Goal: Task Accomplishment & Management: Use online tool/utility

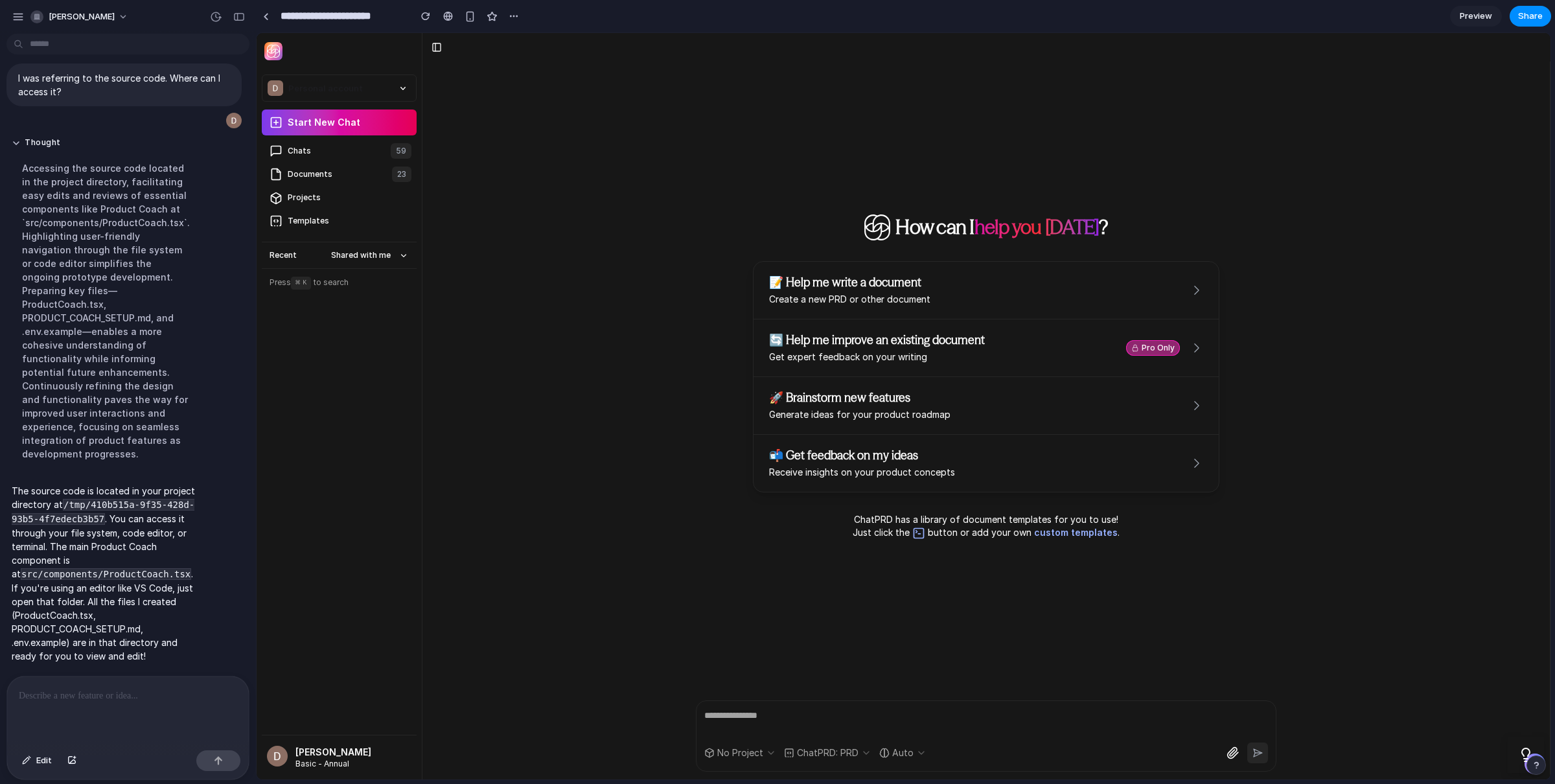
scroll to position [2052, 0]
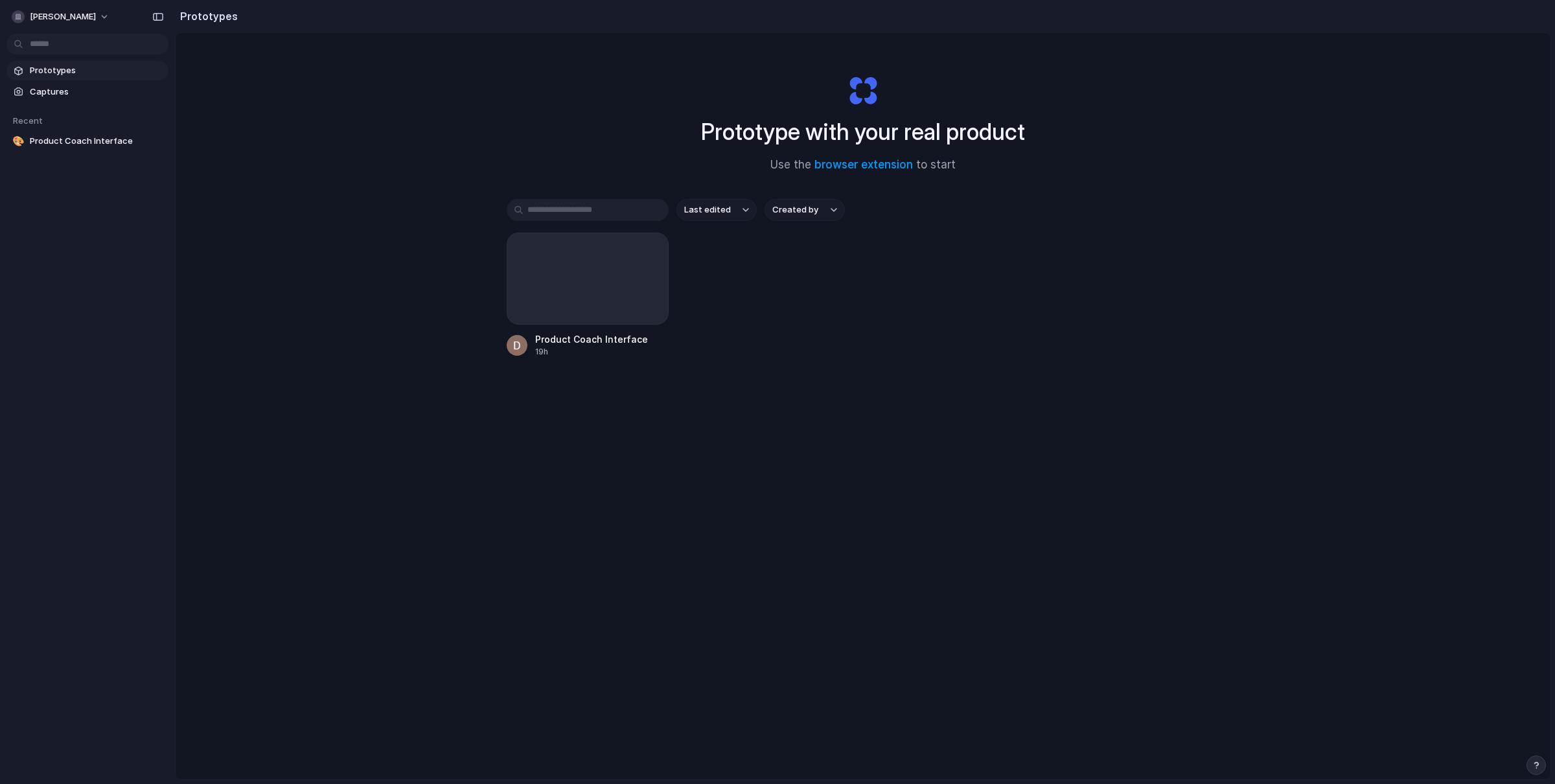
click at [778, 392] on div at bounding box center [778, 392] width 0 height 0
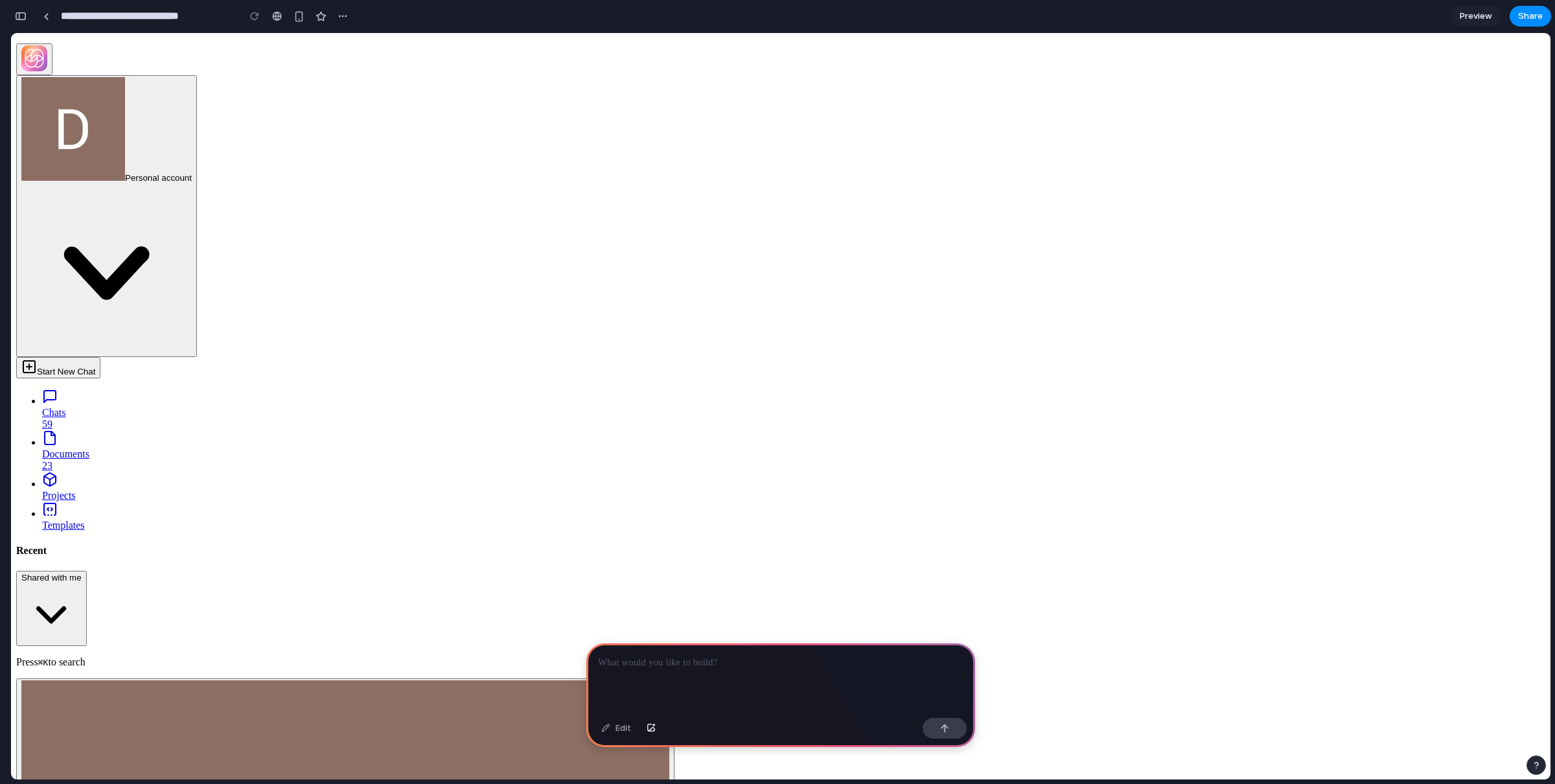
click at [26, 14] on button "button" at bounding box center [20, 16] width 21 height 21
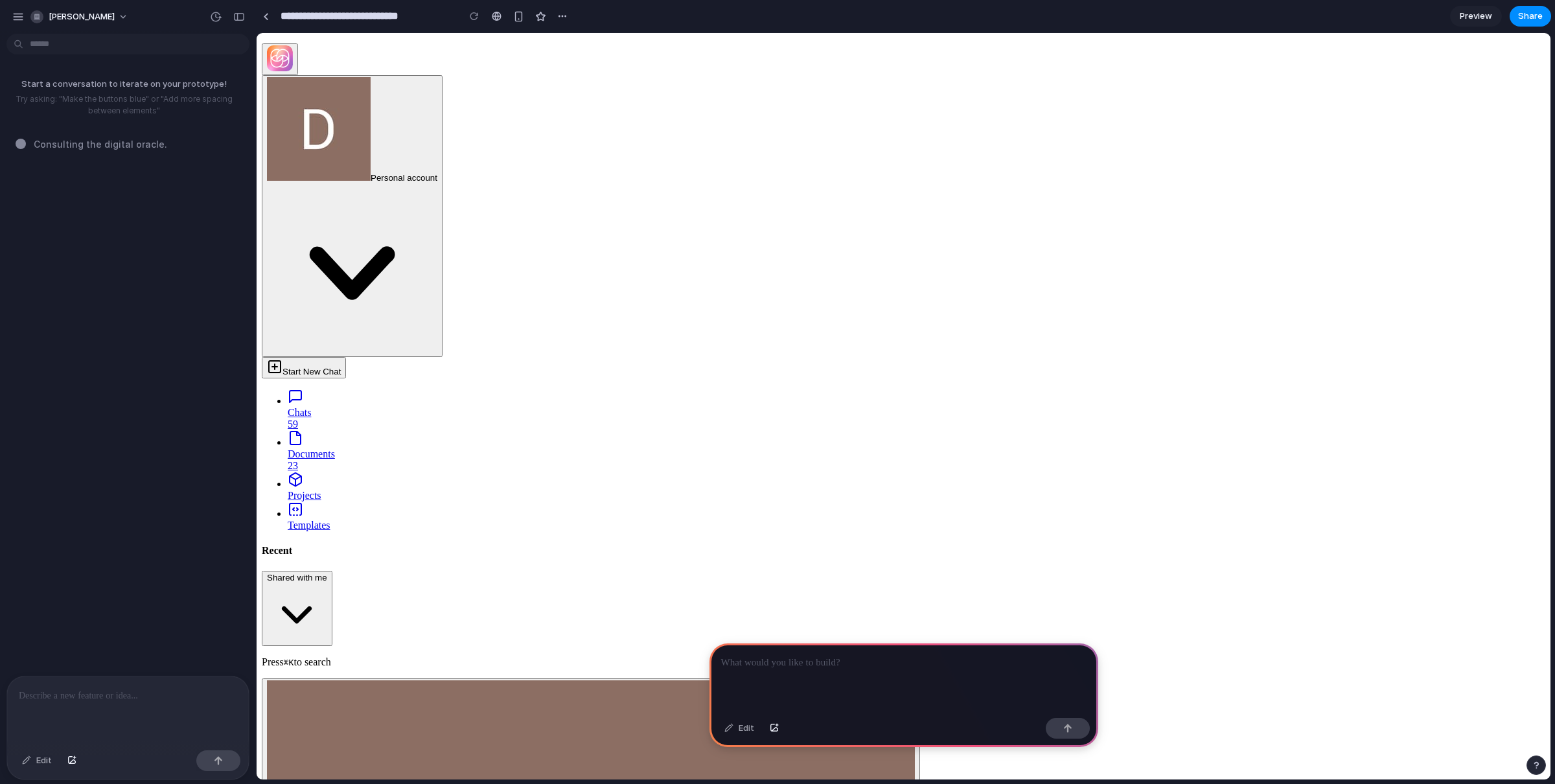
click at [881, 668] on div at bounding box center [904, 678] width 389 height 69
click at [1536, 770] on button "button" at bounding box center [1536, 765] width 19 height 19
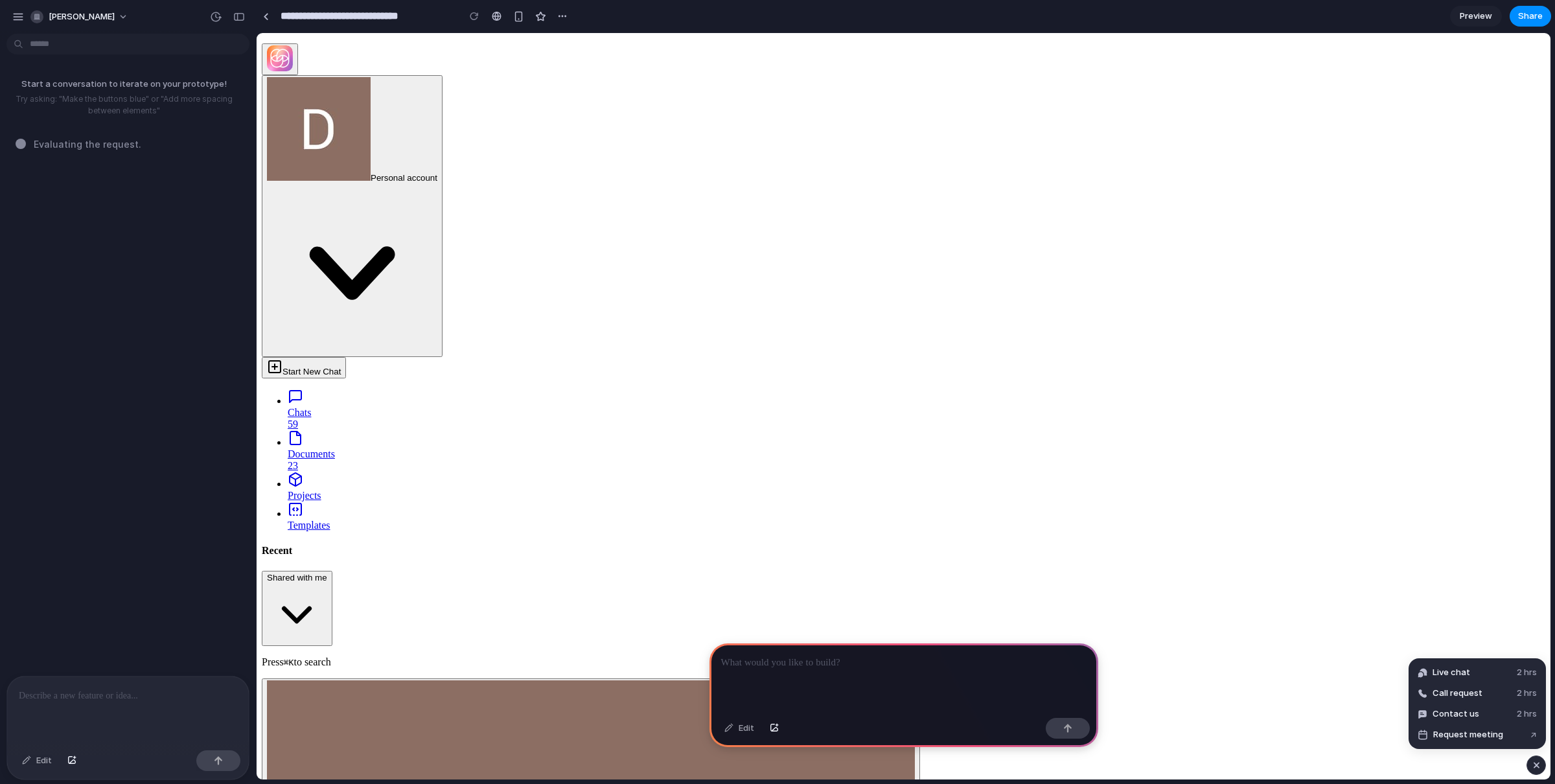
click at [1540, 773] on button "button" at bounding box center [1536, 765] width 19 height 19
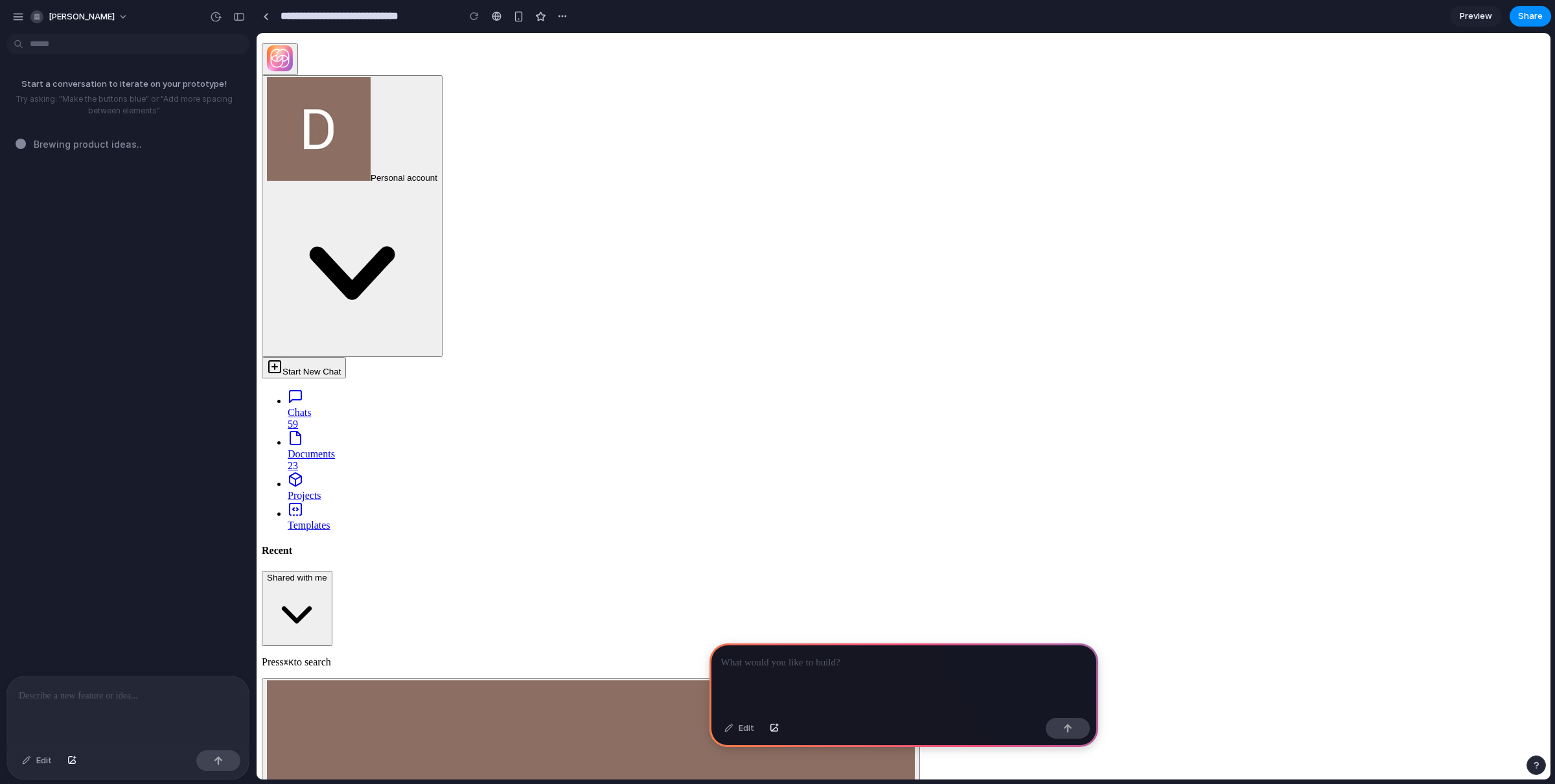
click at [797, 671] on div at bounding box center [904, 678] width 389 height 69
click at [847, 673] on div at bounding box center [904, 678] width 389 height 69
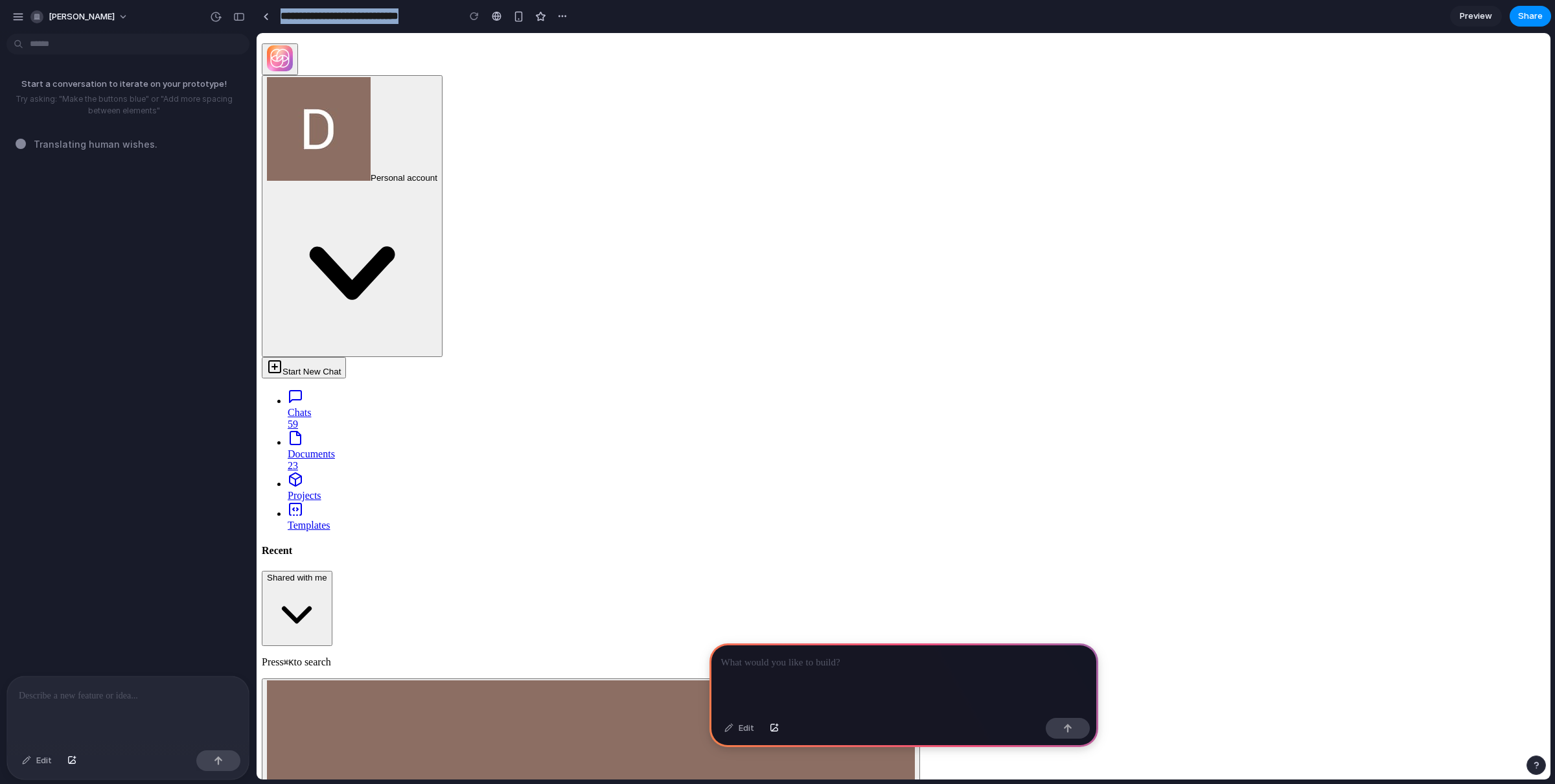
click at [873, 679] on div at bounding box center [904, 678] width 389 height 69
click at [855, 648] on div at bounding box center [904, 678] width 389 height 69
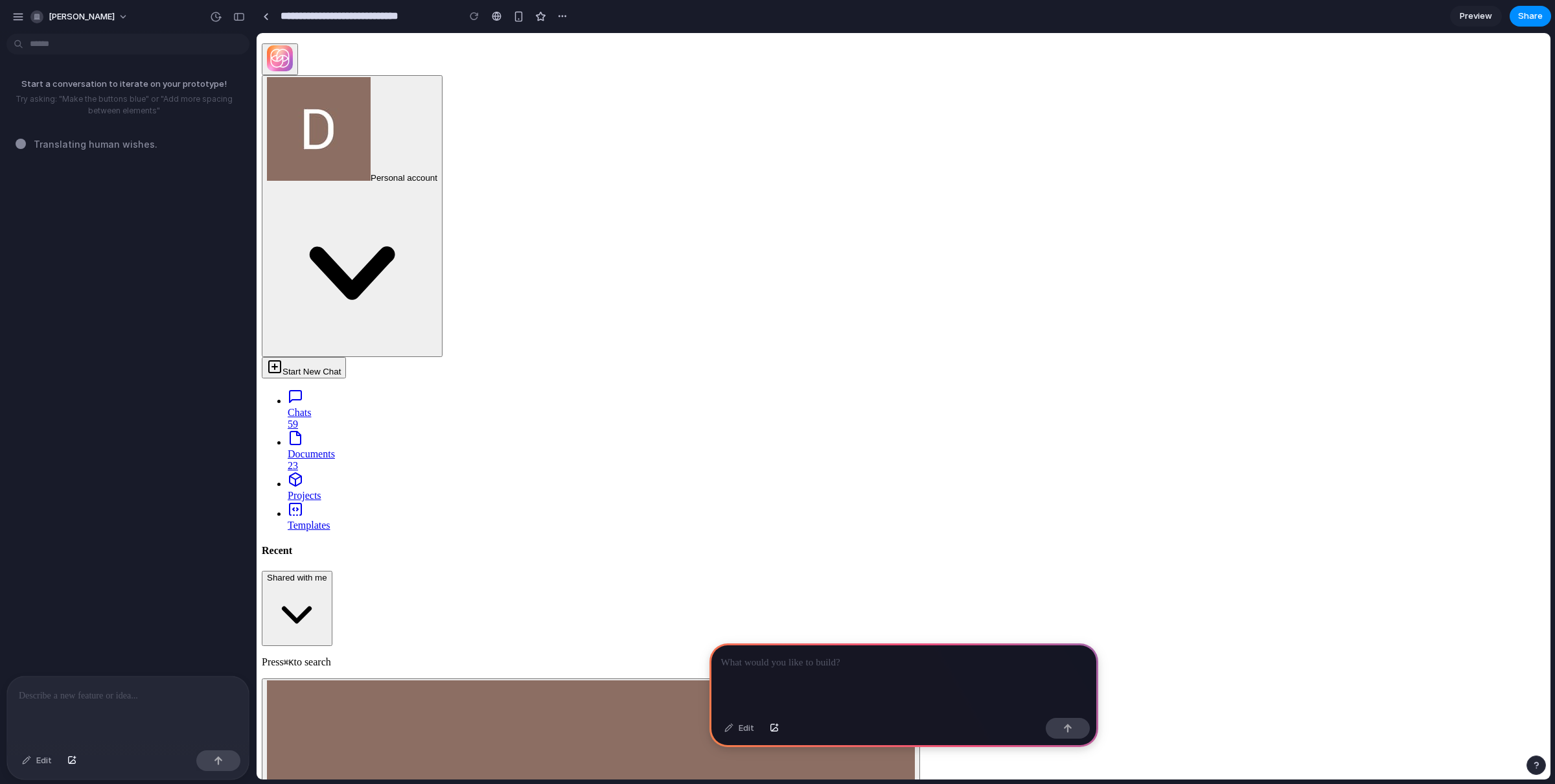
click at [799, 673] on div at bounding box center [904, 678] width 389 height 69
click at [800, 673] on div at bounding box center [904, 678] width 389 height 69
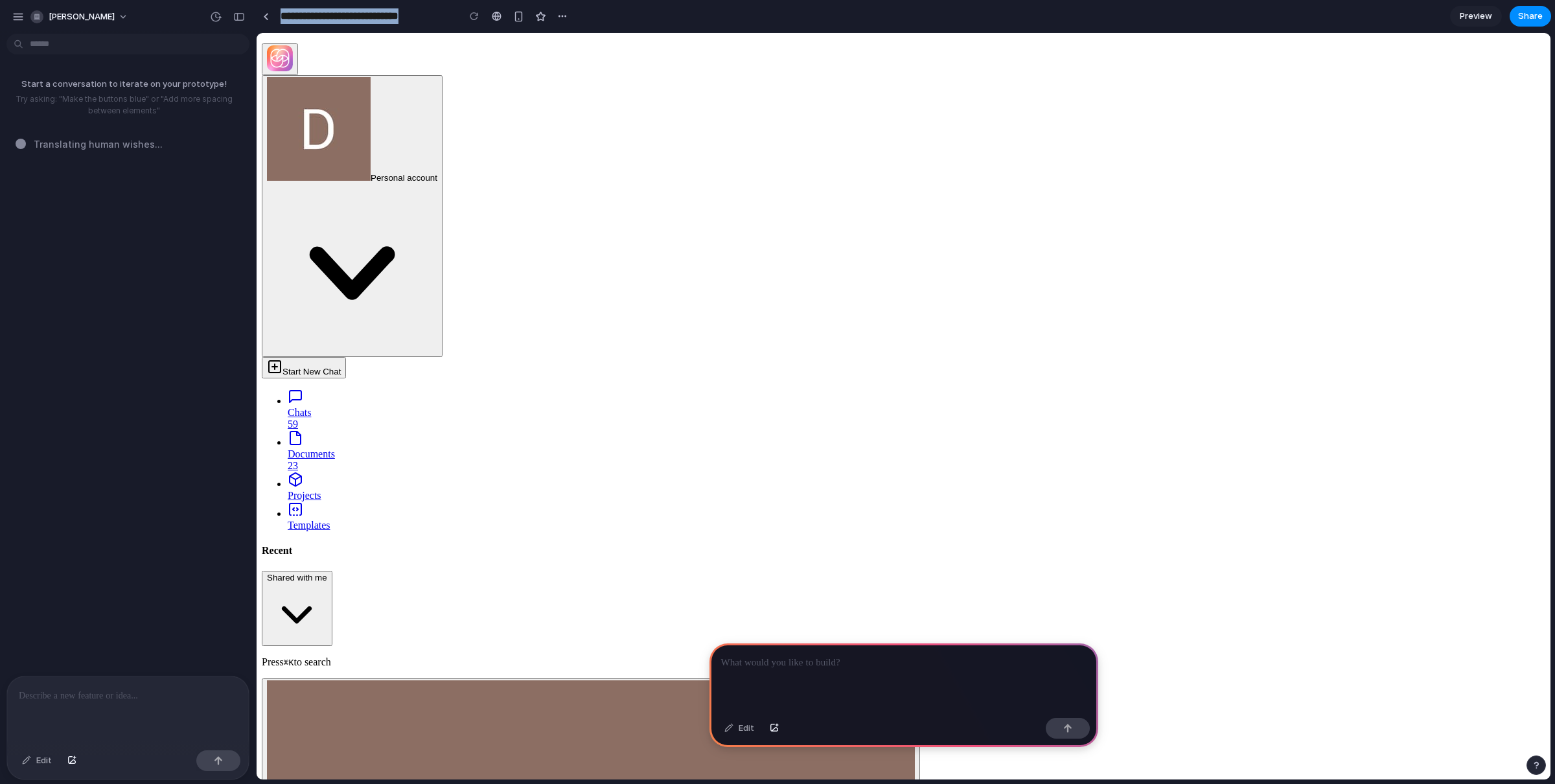
click at [800, 673] on div at bounding box center [904, 678] width 389 height 69
click at [768, 660] on p at bounding box center [904, 663] width 365 height 15
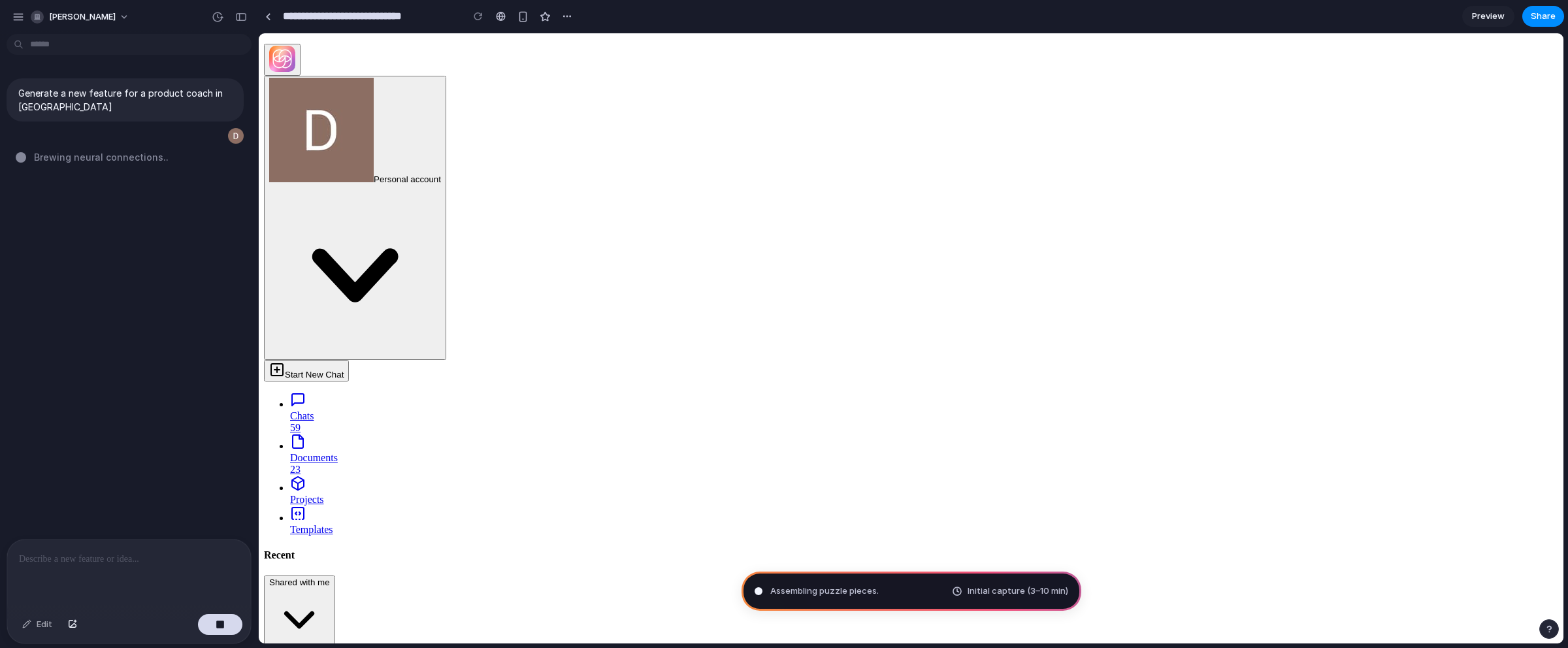
click at [1382, 645] on div "**********" at bounding box center [913, 324] width 1310 height 648
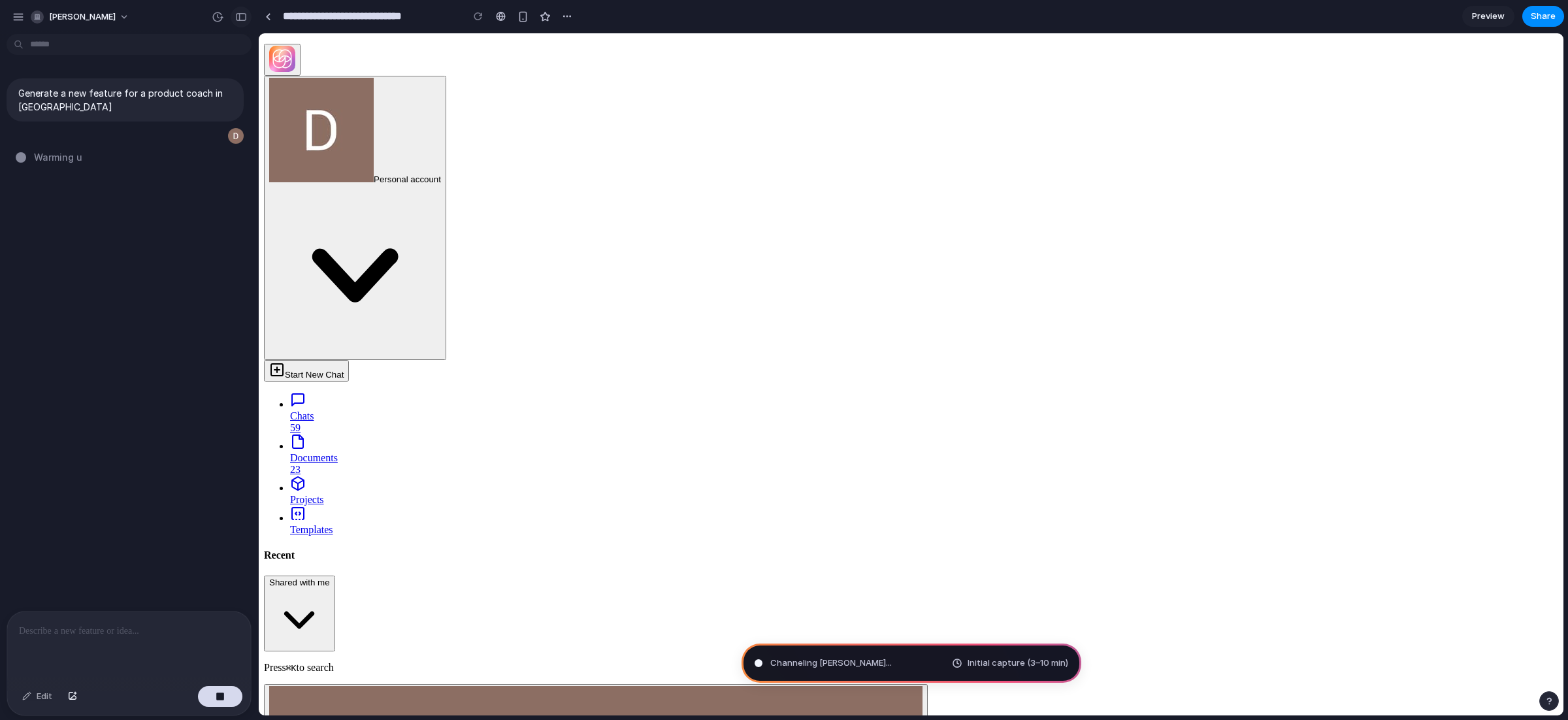
click at [246, 19] on button "button" at bounding box center [241, 16] width 21 height 21
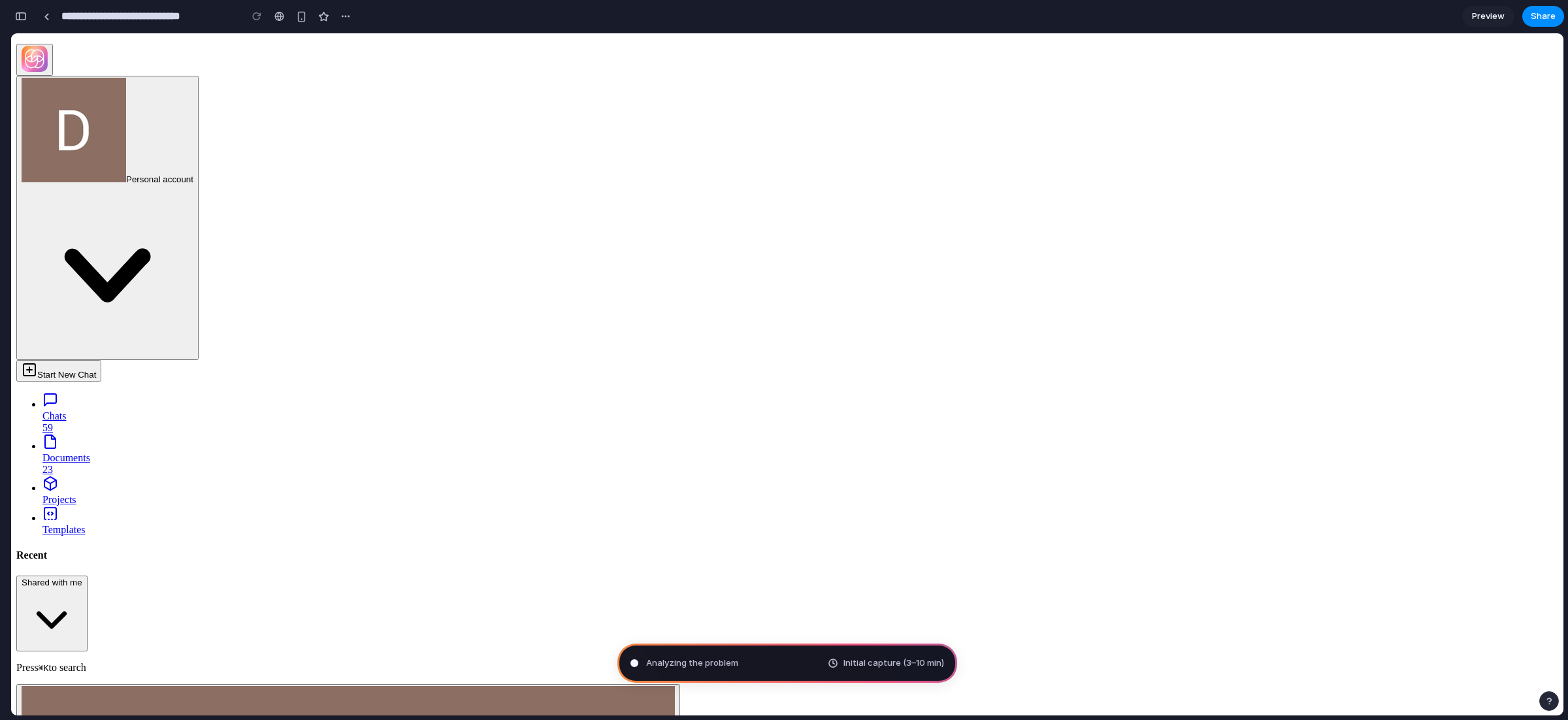
click at [23, 15] on div "button" at bounding box center [20, 16] width 12 height 9
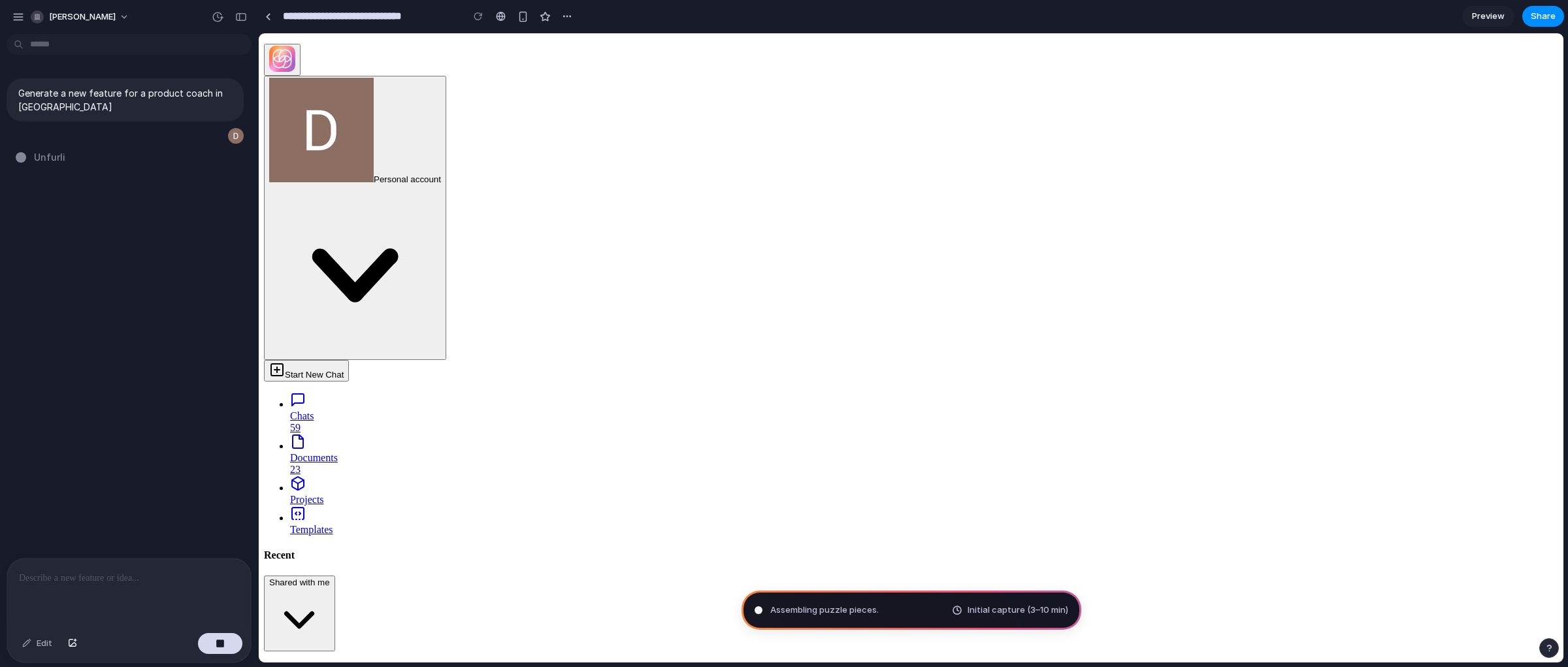
click at [100, 571] on p at bounding box center [128, 578] width 220 height 16
type input "**********"
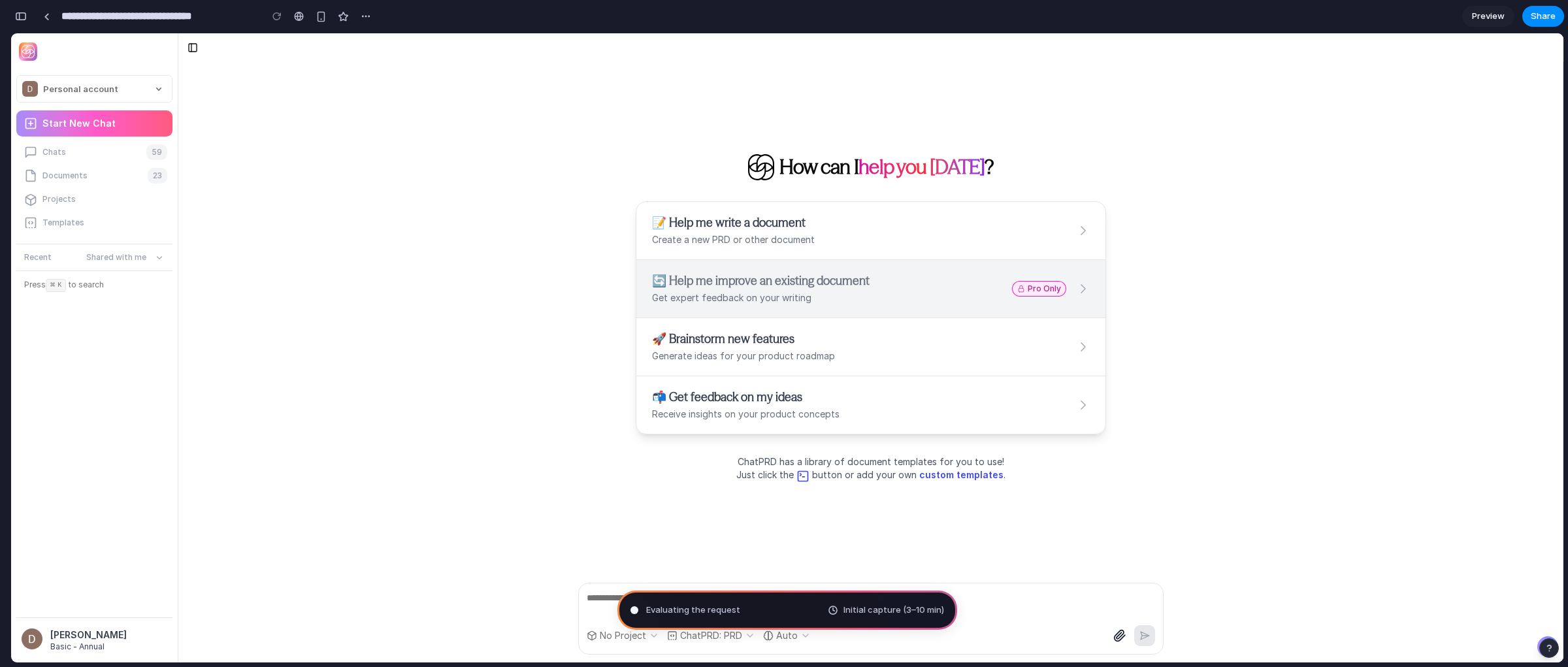
scroll to position [346, 0]
click at [22, 18] on div "button" at bounding box center [20, 16] width 12 height 9
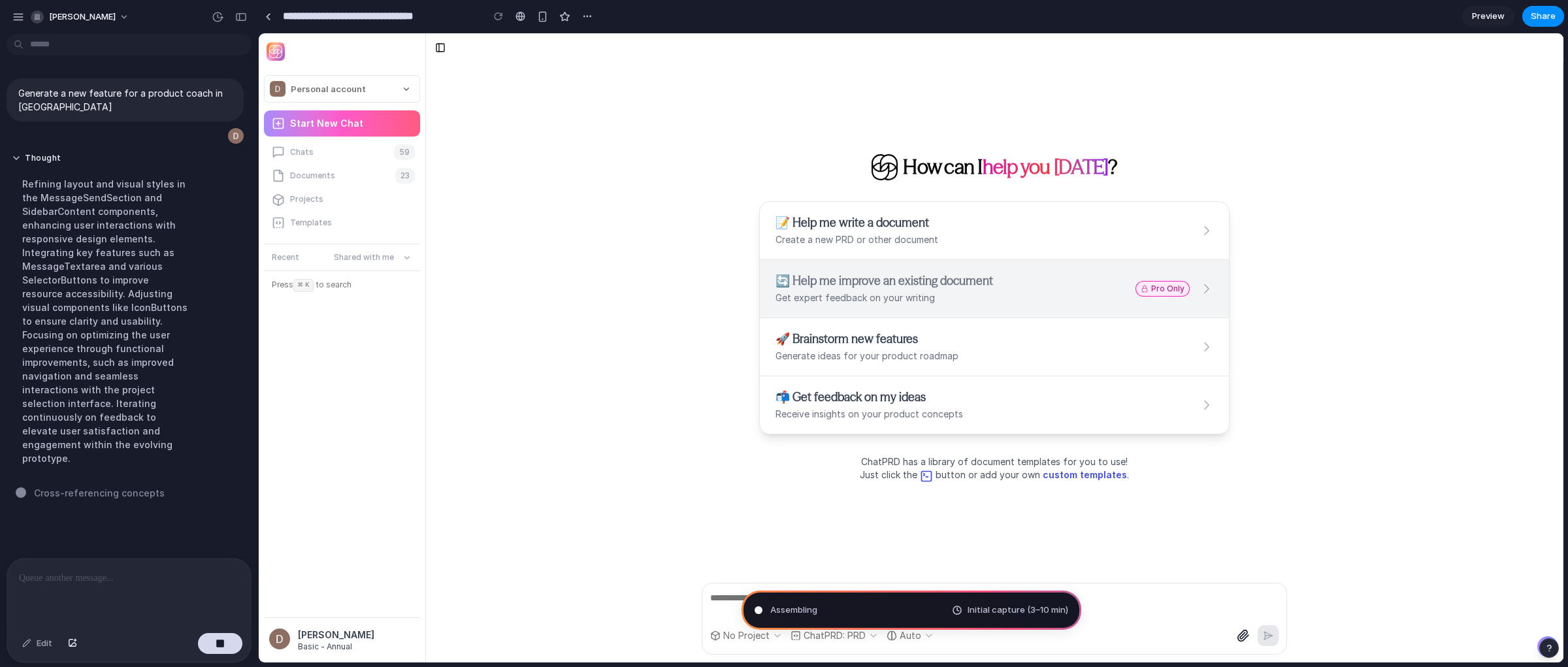
scroll to position [0, 0]
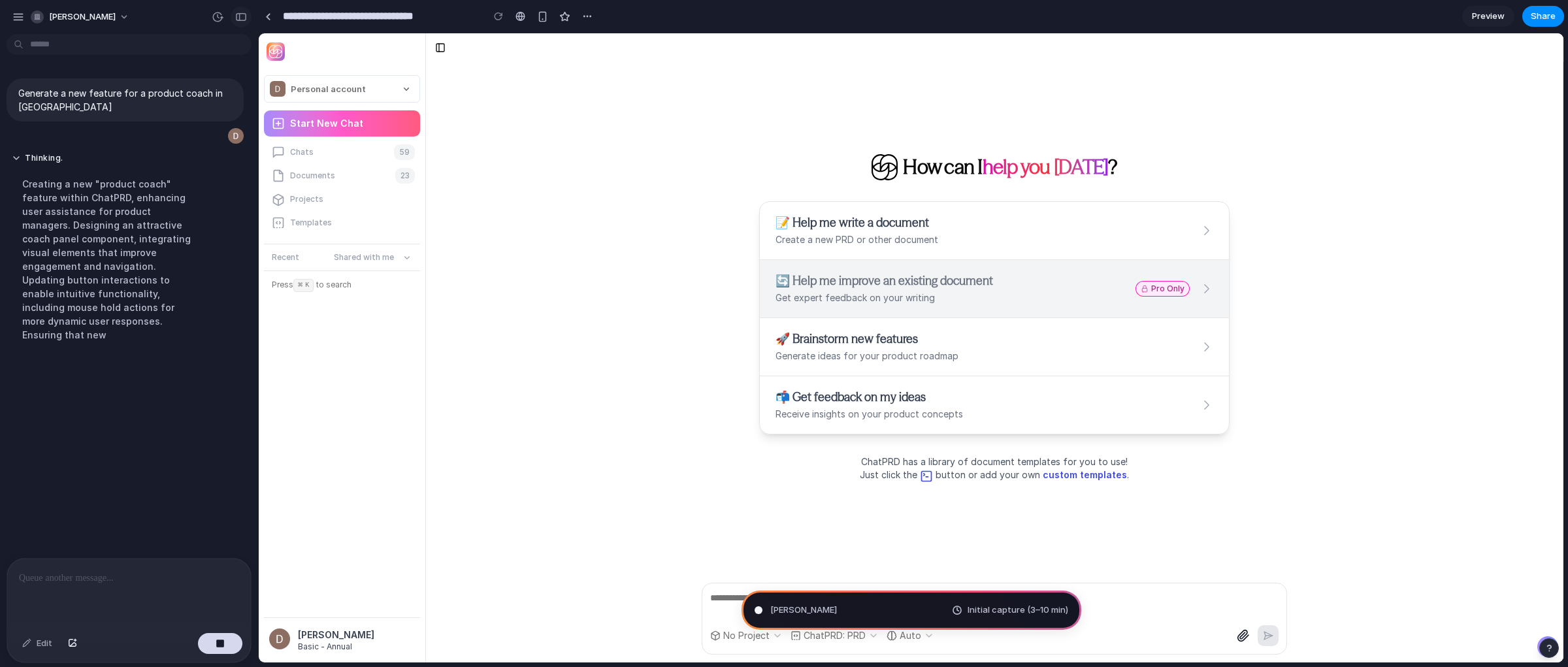
click at [242, 19] on div "button" at bounding box center [241, 17] width 12 height 9
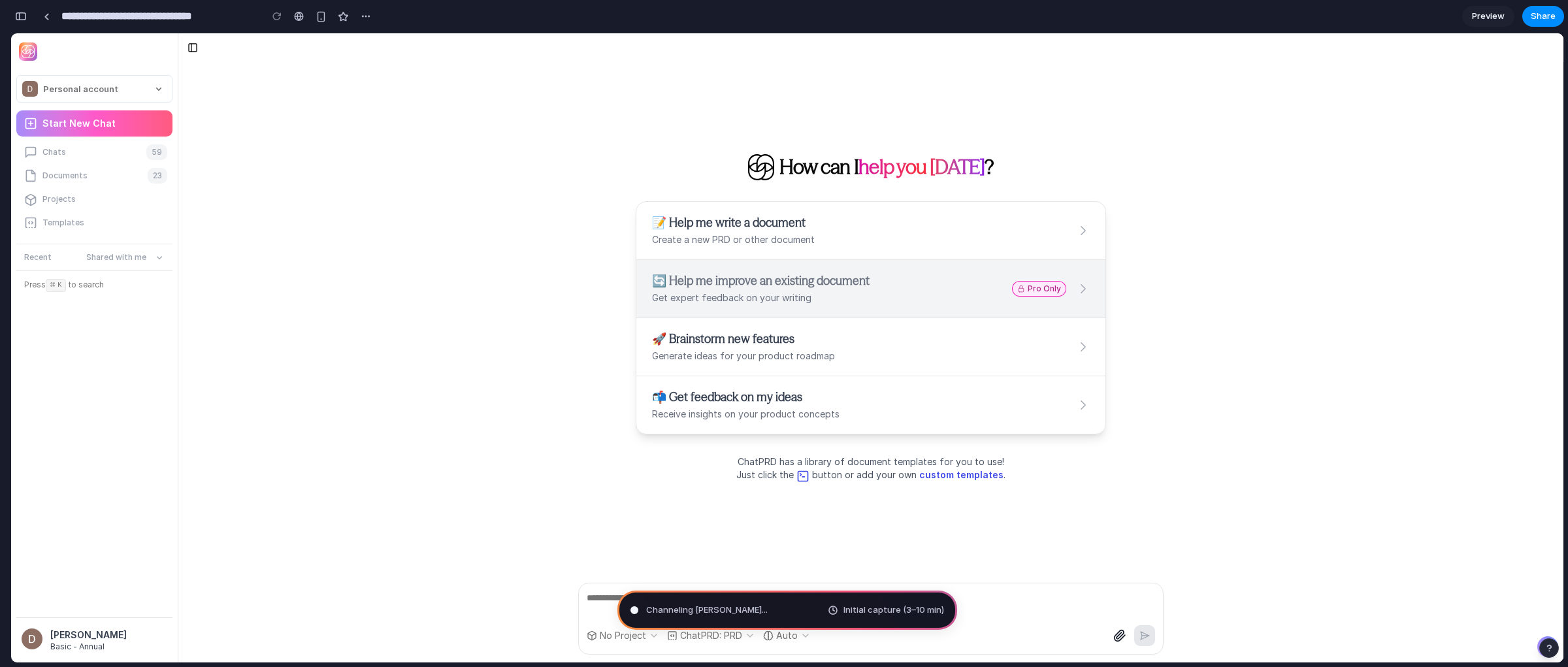
scroll to position [306, 0]
click at [19, 14] on div "button" at bounding box center [20, 16] width 12 height 9
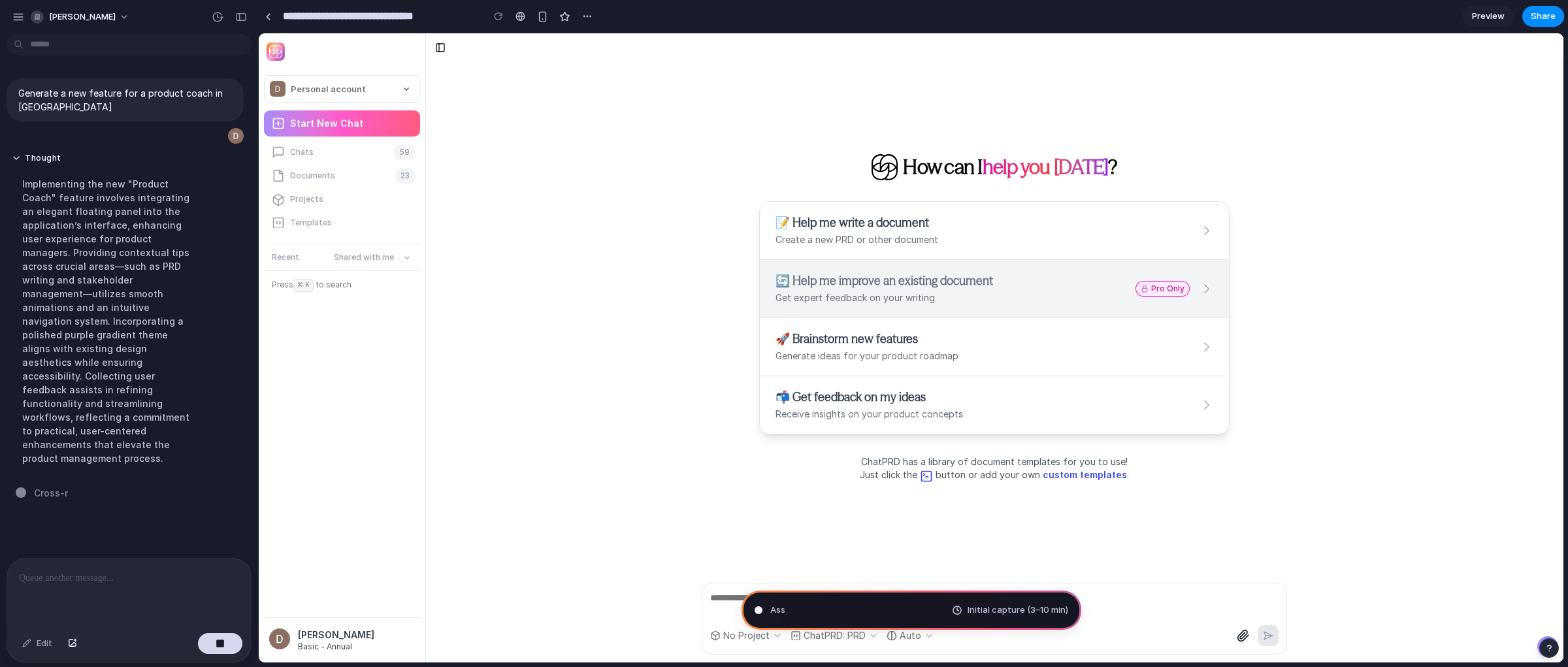
click at [90, 588] on div at bounding box center [129, 593] width 244 height 69
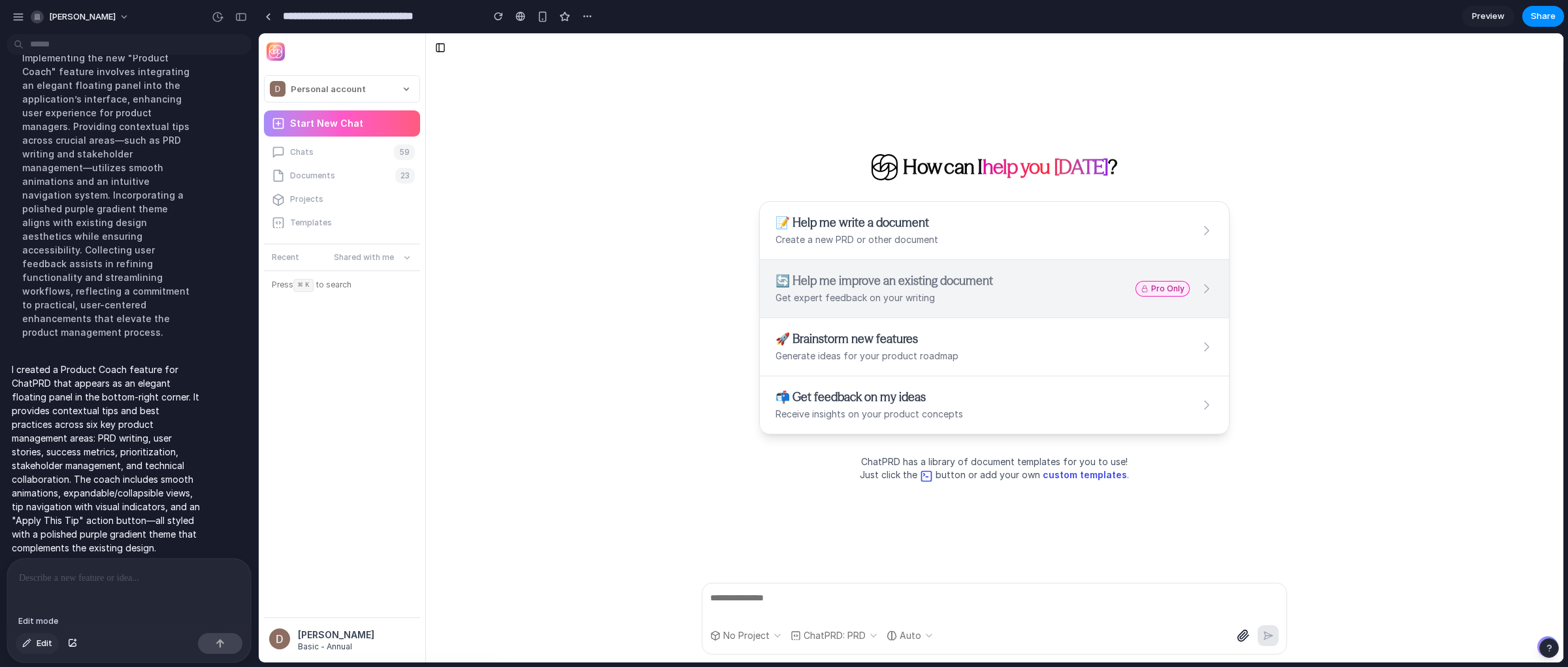
click at [46, 646] on span "Edit" at bounding box center [44, 643] width 16 height 13
click at [1542, 639] on div at bounding box center [911, 347] width 1304 height 629
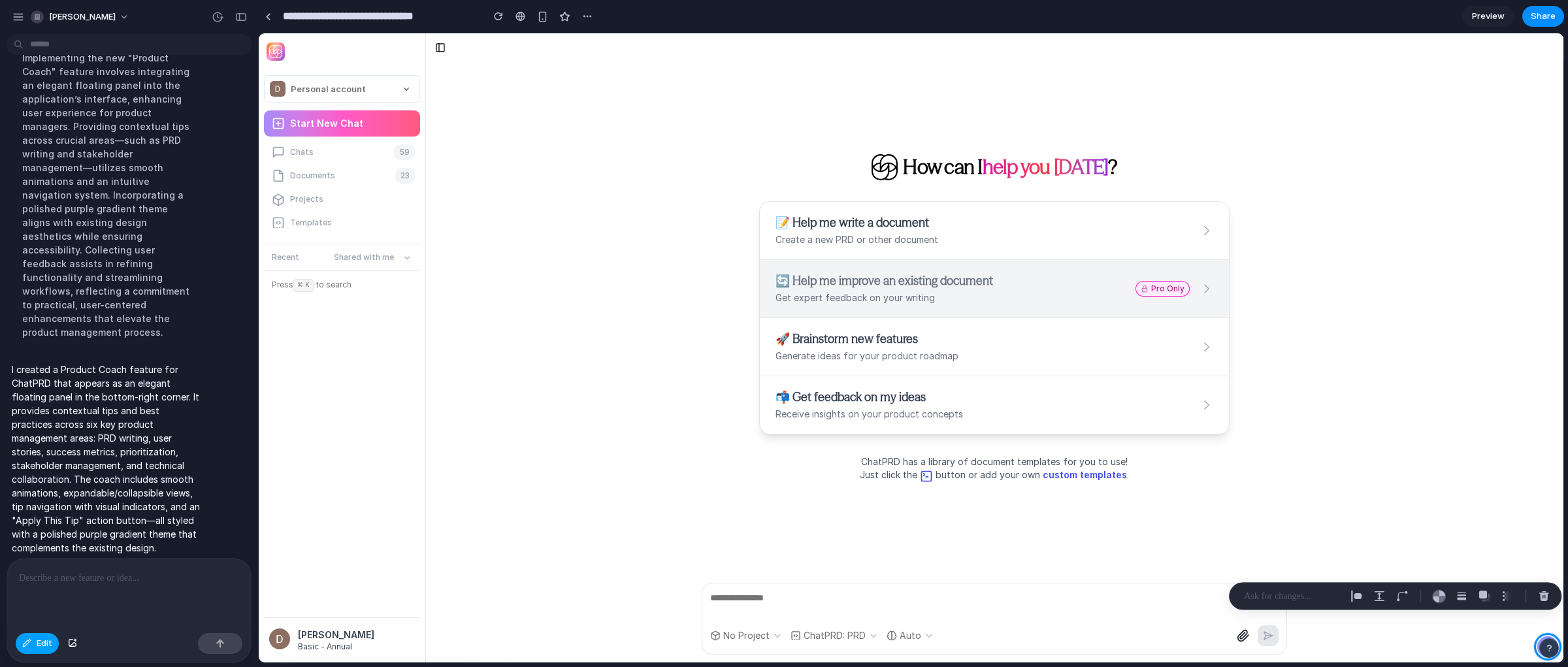
click at [52, 643] on button "Edit" at bounding box center [37, 643] width 43 height 21
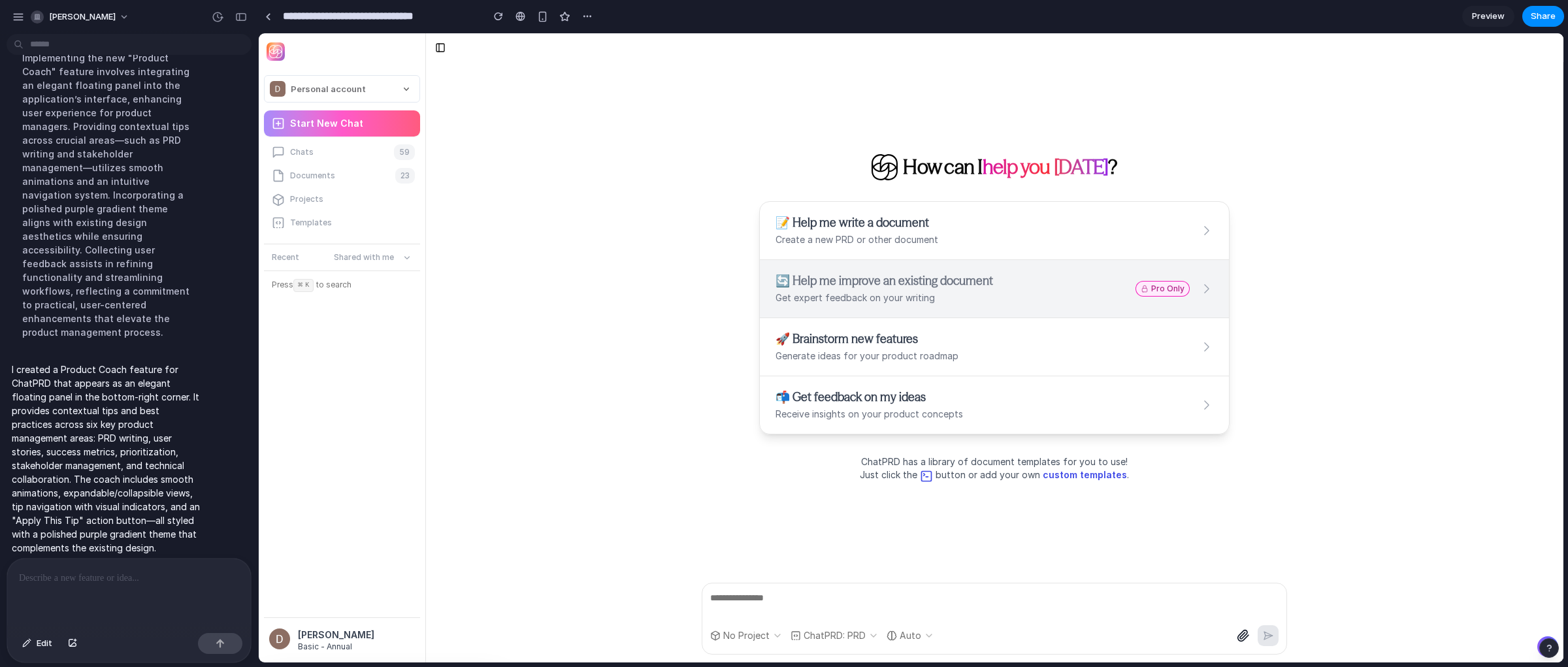
click at [1545, 637] on button at bounding box center [1548, 647] width 21 height 21
click at [1542, 637] on button at bounding box center [1548, 647] width 21 height 21
click at [1540, 644] on button "button" at bounding box center [1549, 648] width 19 height 19
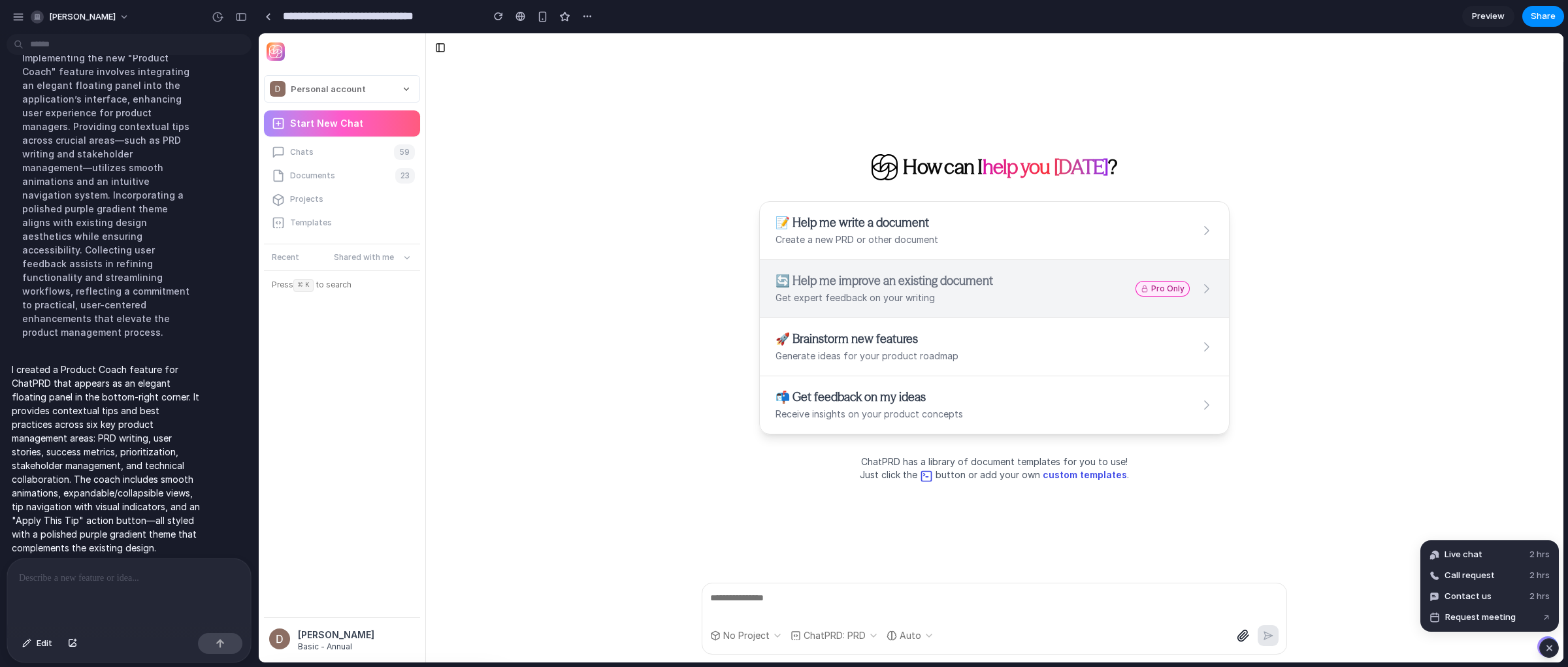
click at [1490, 653] on div "**********" at bounding box center [994, 619] width 1137 height 88
click at [1440, 438] on div "How can I help you today ? 📝 Help me write a document Create a new PRD or other…" at bounding box center [994, 319] width 1137 height 513
click at [1552, 649] on div "button" at bounding box center [1549, 648] width 11 height 16
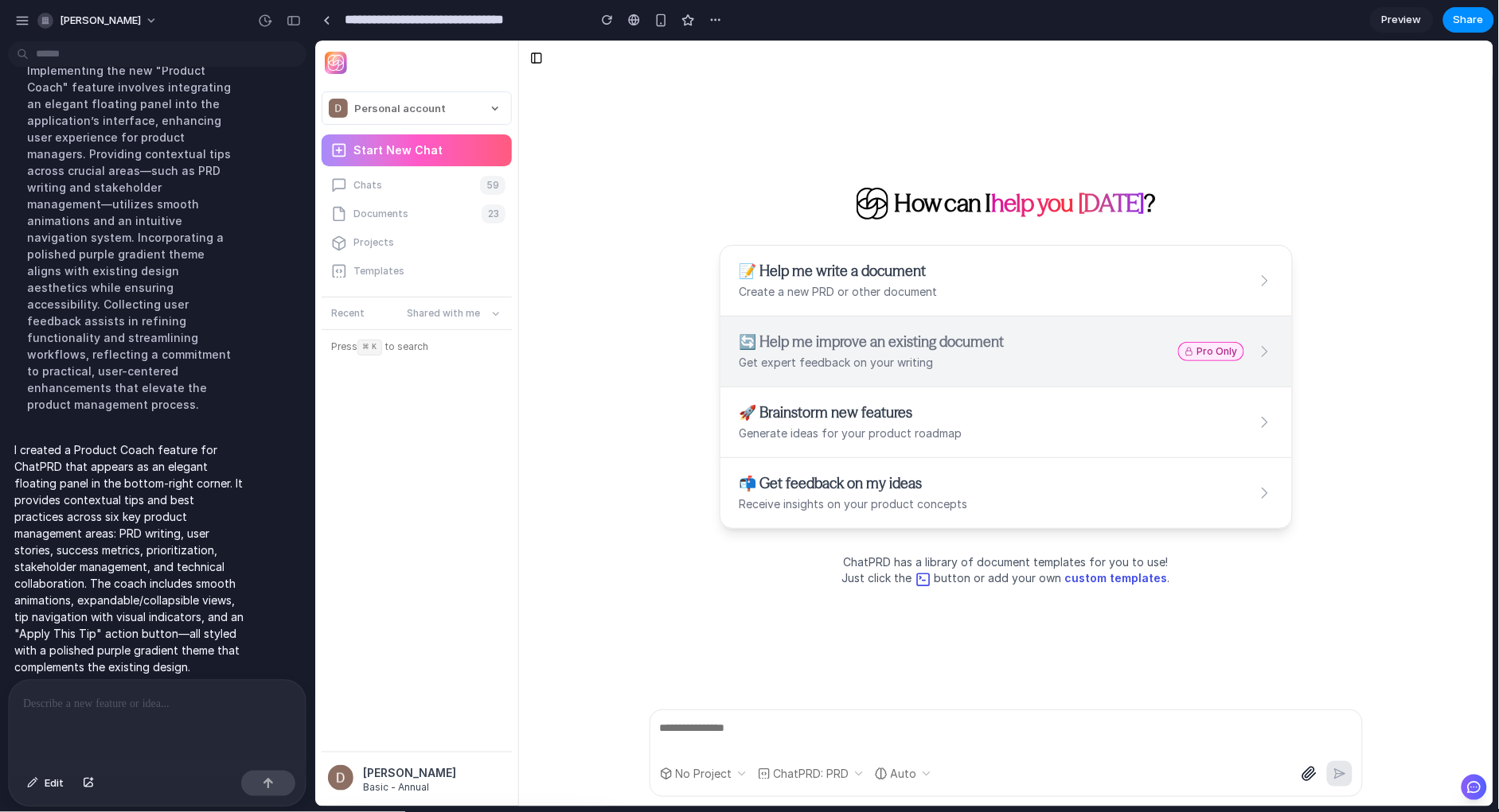
click at [1470, 780] on icon at bounding box center [1472, 786] width 16 height 16
click at [1467, 792] on icon at bounding box center [1472, 786] width 16 height 16
click at [1465, 785] on icon at bounding box center [1472, 786] width 16 height 16
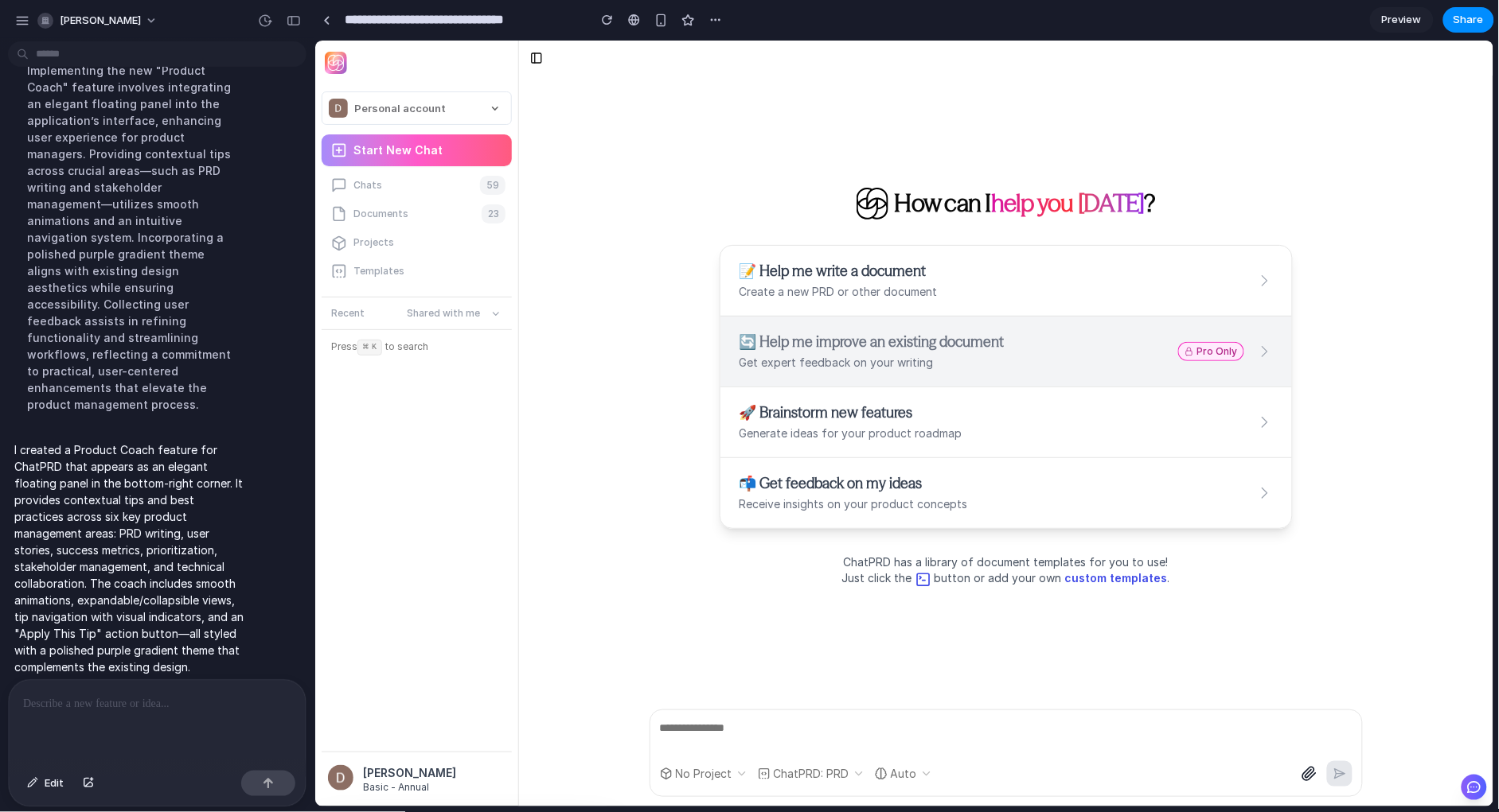
click at [1465, 784] on icon at bounding box center [1472, 786] width 16 height 16
click at [134, 699] on p at bounding box center [156, 704] width 268 height 19
